Goal: Transaction & Acquisition: Purchase product/service

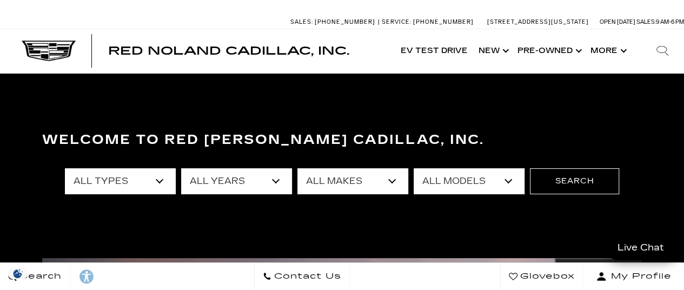
select select "New"
click at [65, 168] on select "All Types New Used Certified Used Demo" at bounding box center [120, 181] width 111 height 26
click at [268, 179] on select "All Years 2026 2025 2024" at bounding box center [236, 181] width 111 height 26
select select "2025"
click at [181, 168] on select "All Years 2026 2025 2024" at bounding box center [236, 181] width 111 height 26
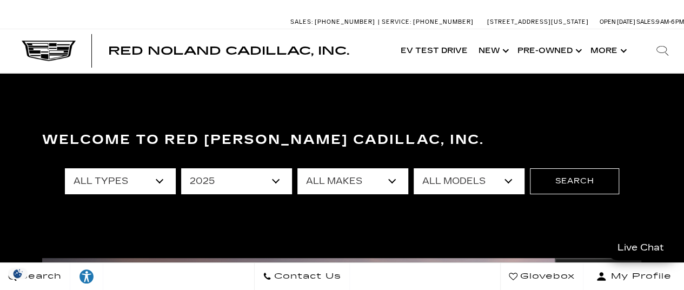
click at [373, 173] on select "All Makes Cadillac" at bounding box center [352, 181] width 111 height 26
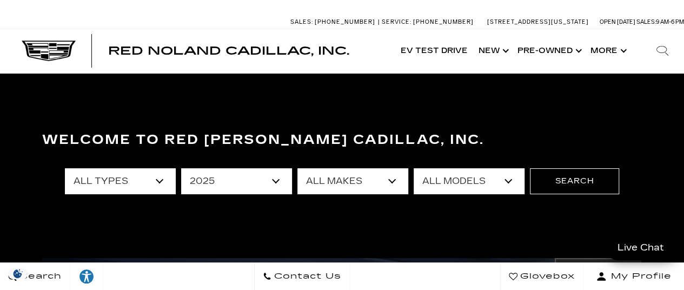
select select "Cadillac"
click at [297, 168] on select "All Makes Cadillac" at bounding box center [352, 181] width 111 height 26
click at [478, 176] on select "All Models CT4 Escalade Escalade ESV ESCALADE IQ LYRIQ OPTIQ XT5 XT6" at bounding box center [468, 181] width 111 height 26
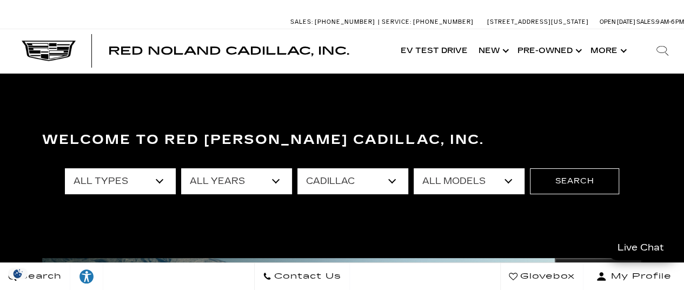
select select "CT4"
click at [413, 168] on select "All Models CT4 Escalade Escalade ESV ESCALADE IQ LYRIQ OPTIQ XT5 XT6" at bounding box center [468, 181] width 111 height 26
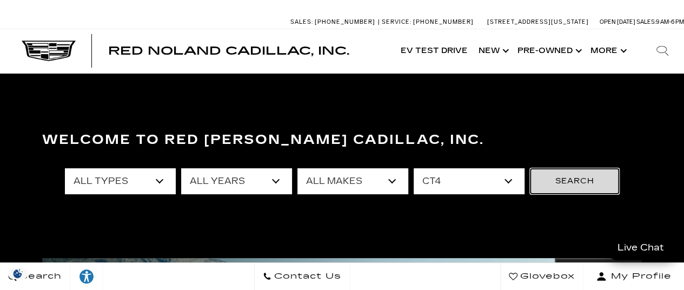
click at [572, 183] on button "Search" at bounding box center [574, 181] width 89 height 26
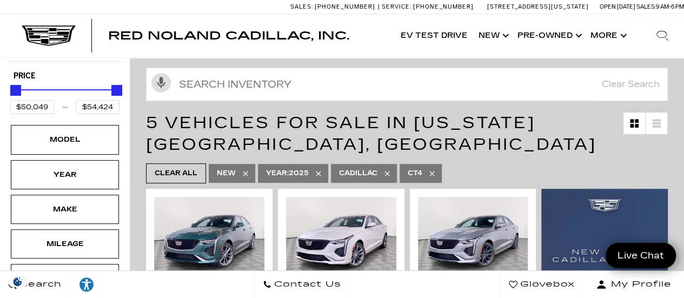
scroll to position [162, 0]
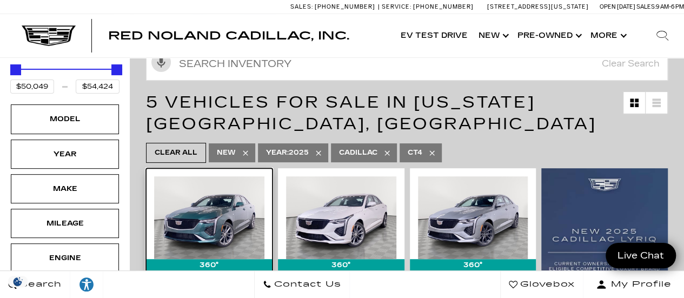
click at [225, 195] on img at bounding box center [209, 217] width 110 height 83
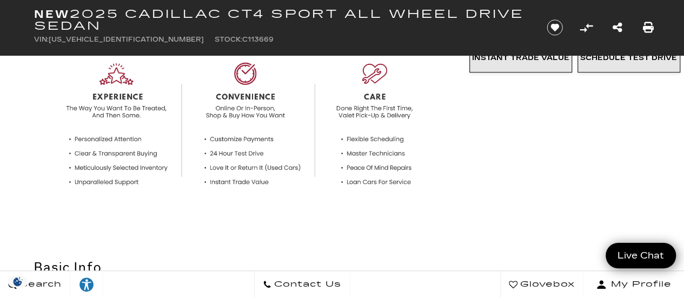
scroll to position [178, 0]
